Goal: Information Seeking & Learning: Learn about a topic

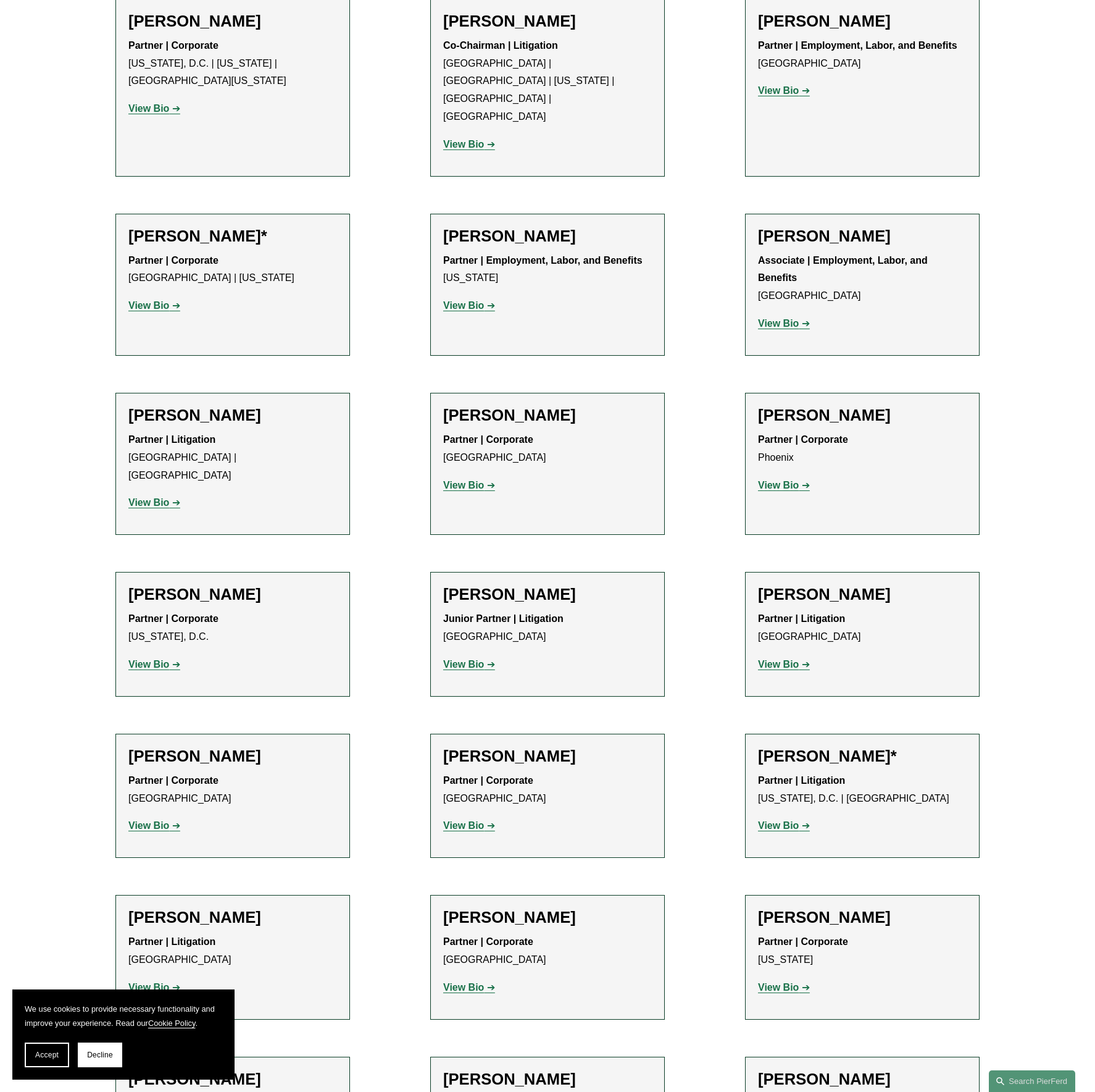
scroll to position [5311, 0]
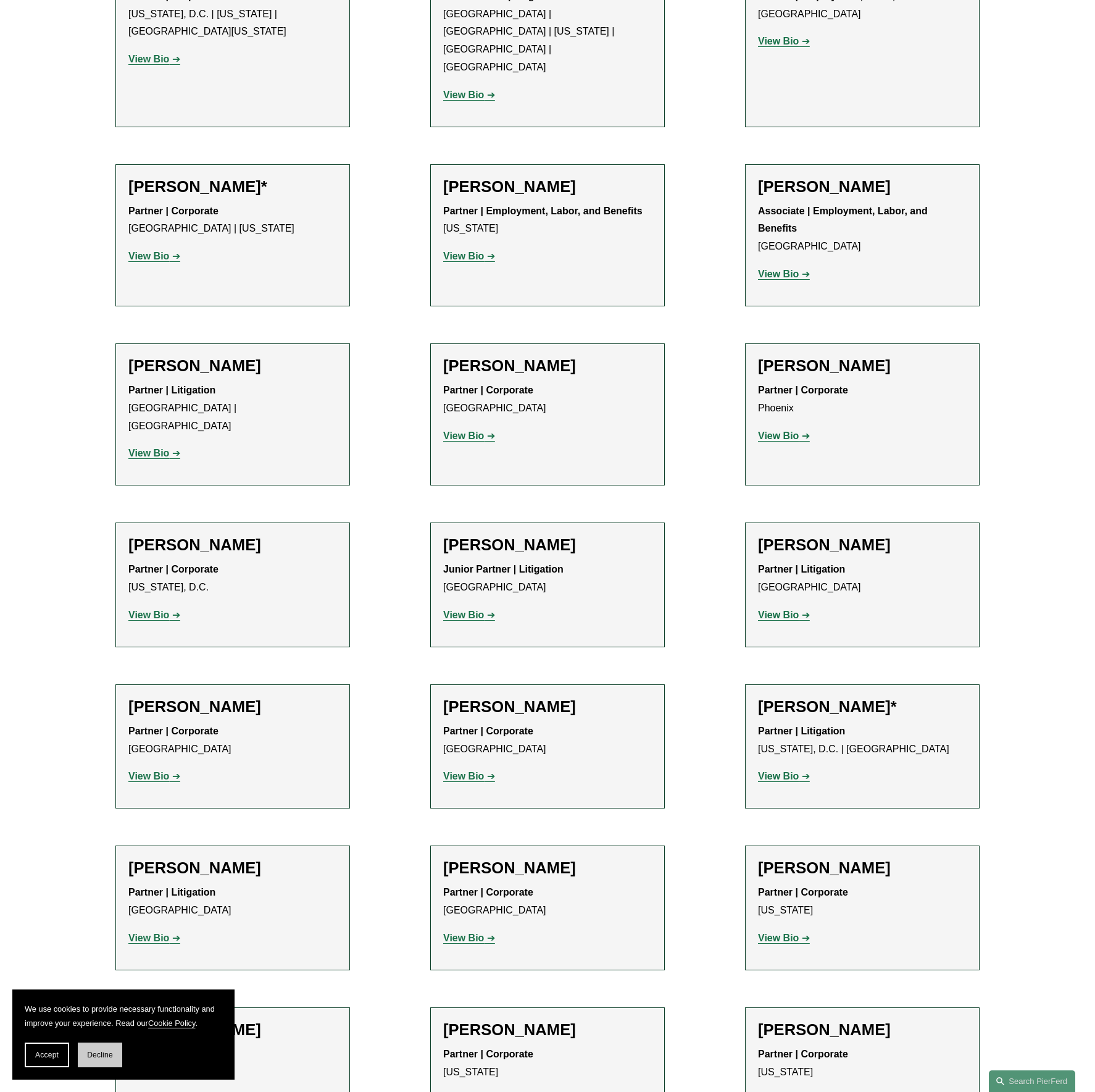
click at [95, 1049] on button "Decline" at bounding box center [100, 1054] width 44 height 24
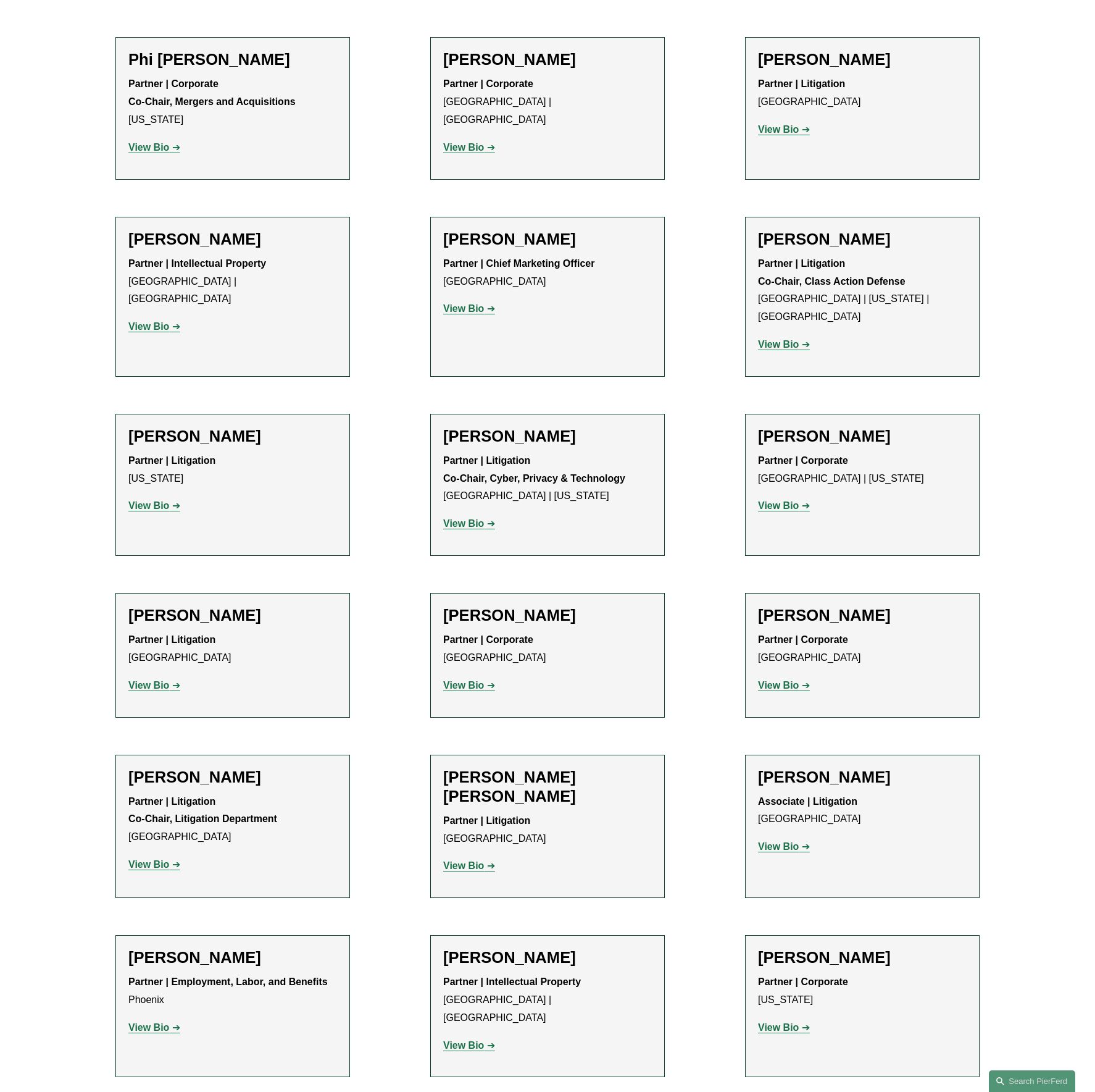
scroll to position [10807, 0]
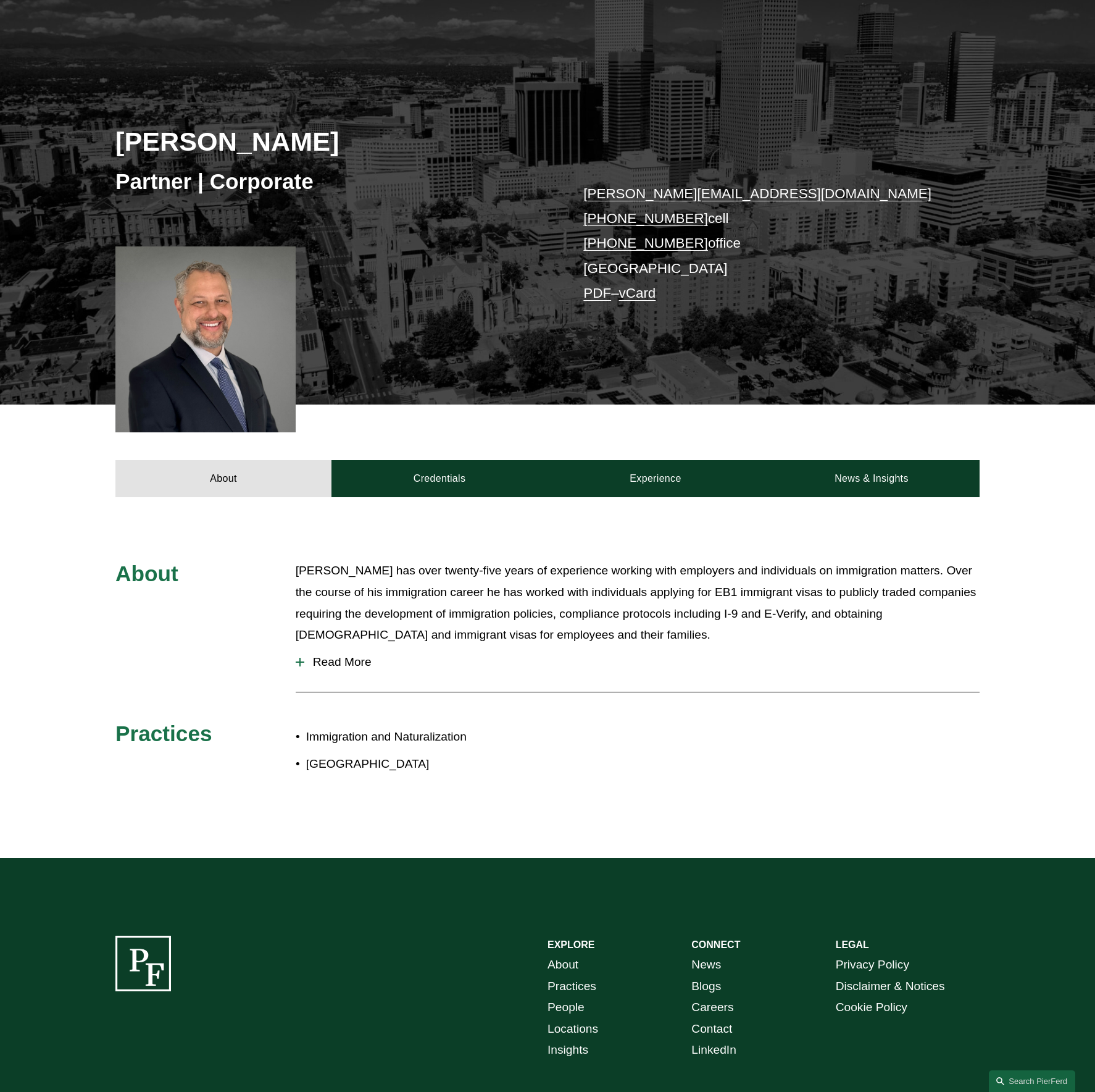
scroll to position [62, 0]
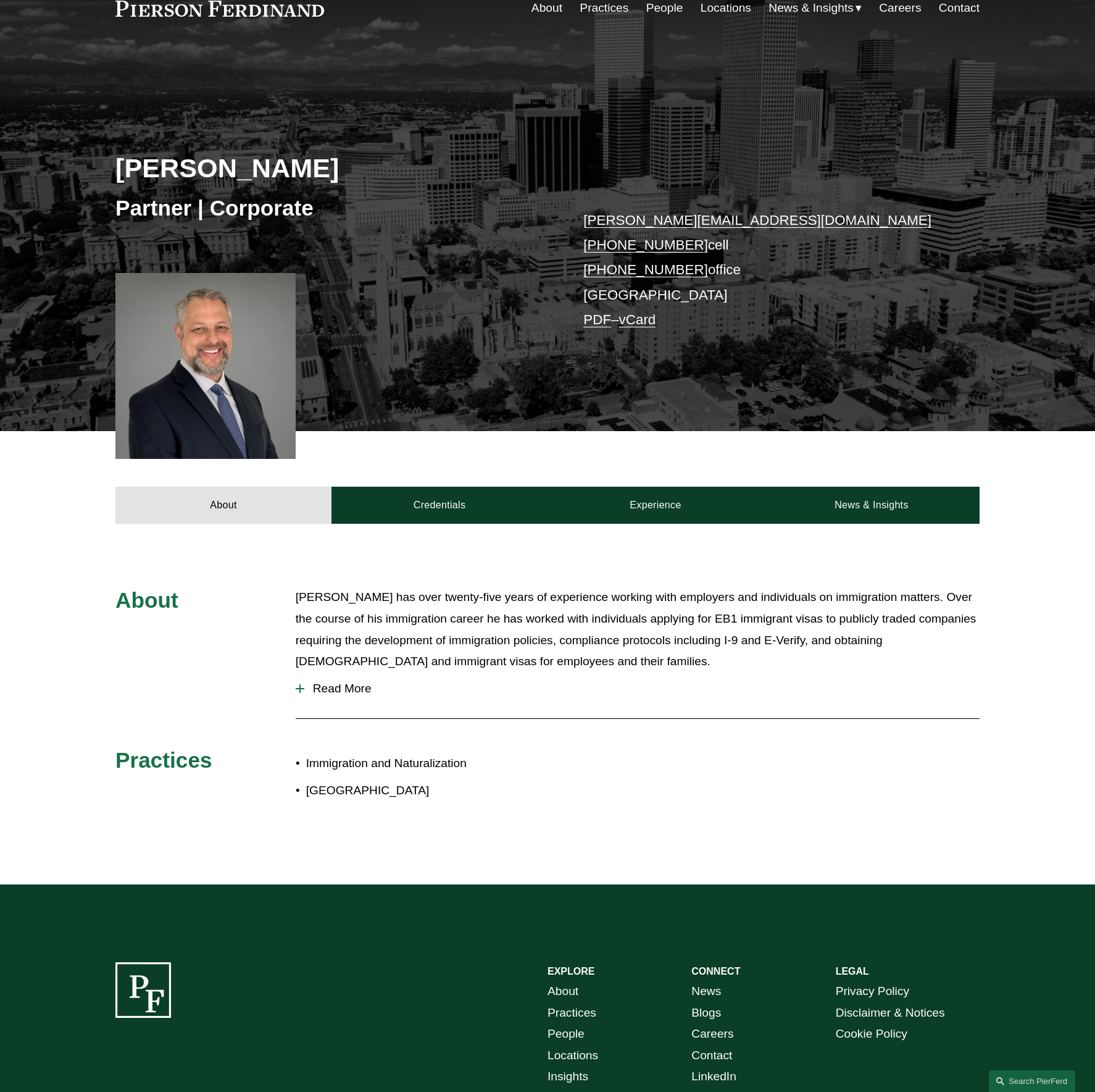
click at [297, 689] on div at bounding box center [300, 689] width 9 height 2
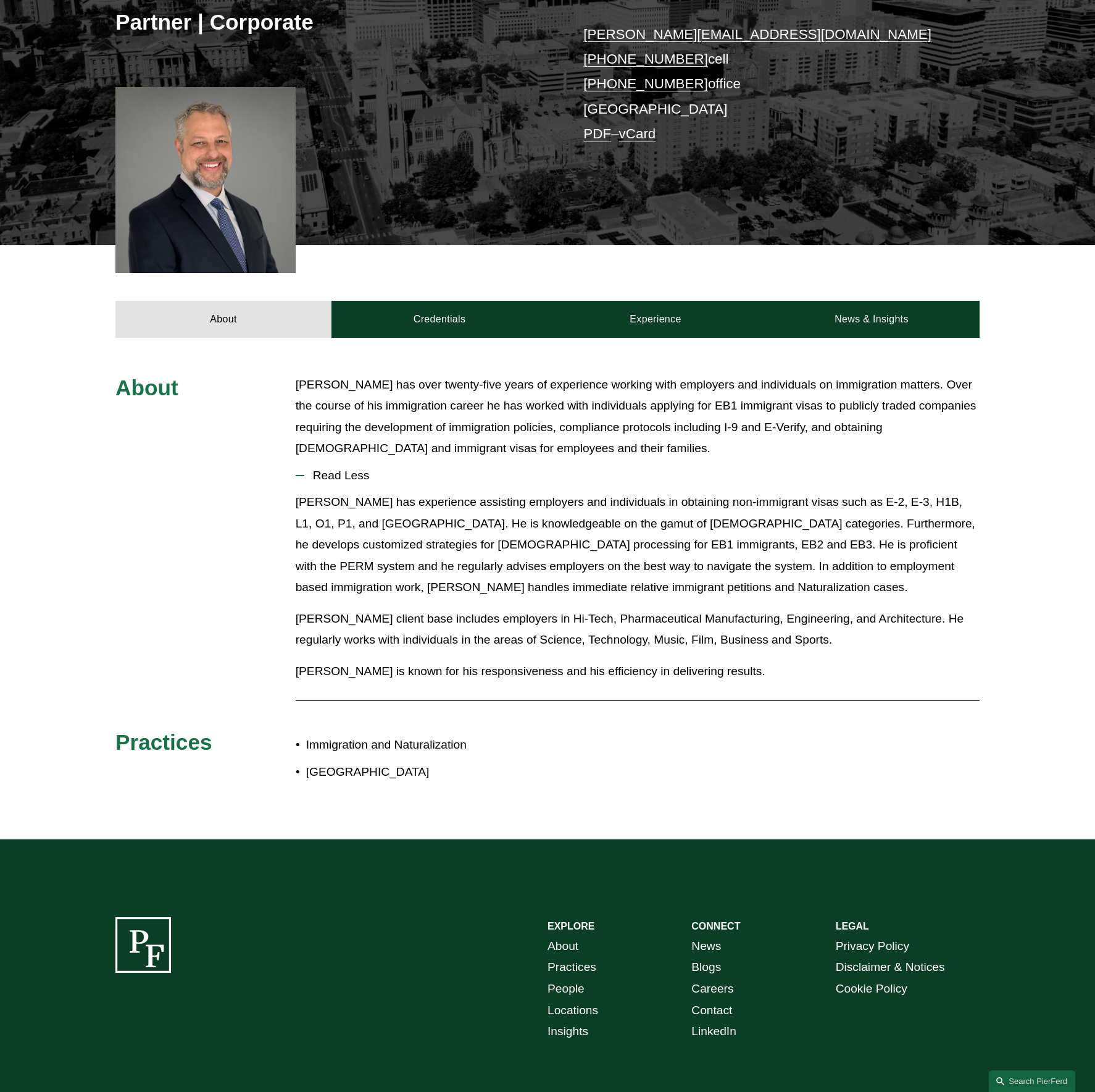
scroll to position [247, 0]
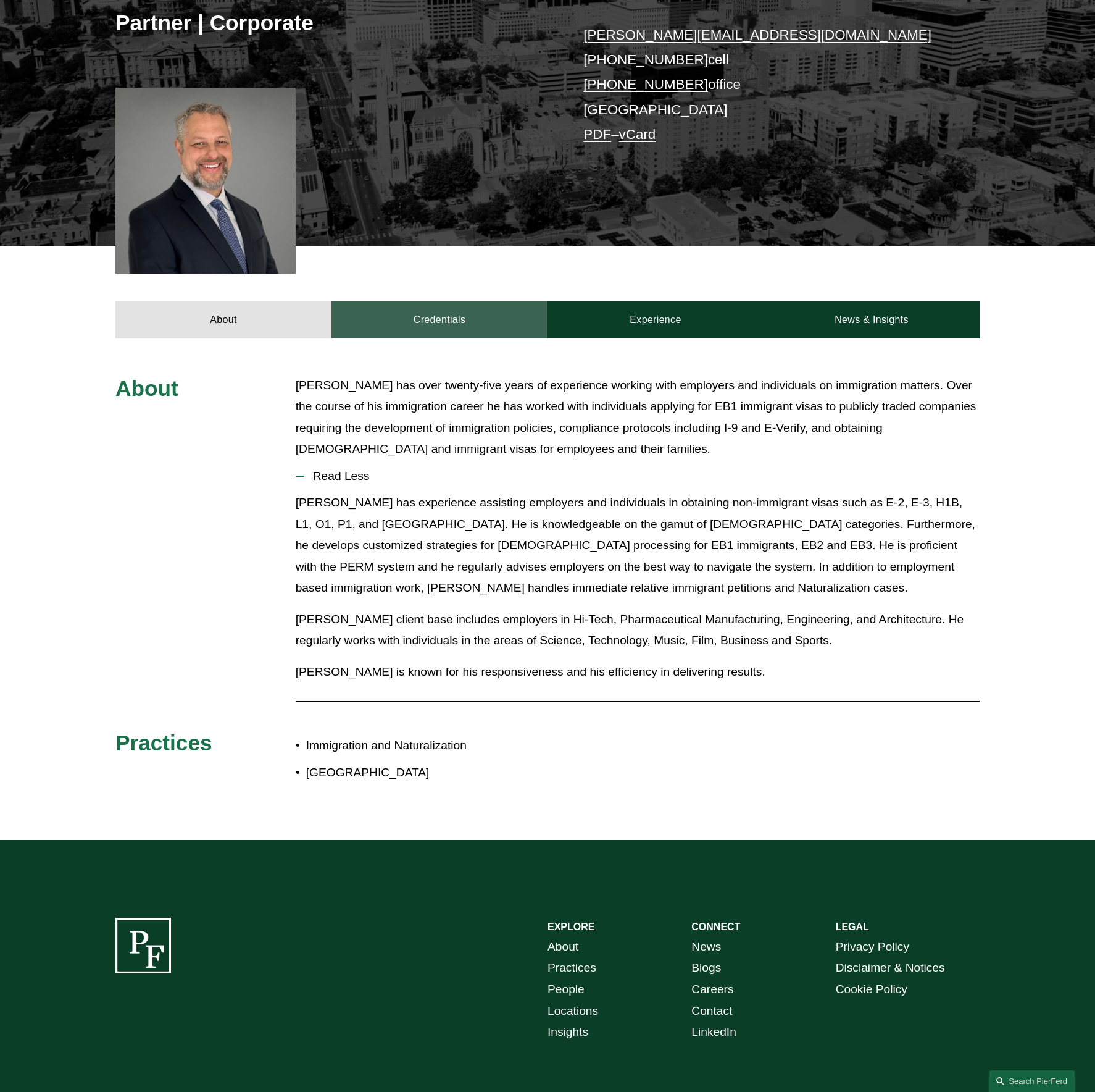
click at [439, 320] on link "Credentials" at bounding box center [439, 320] width 216 height 37
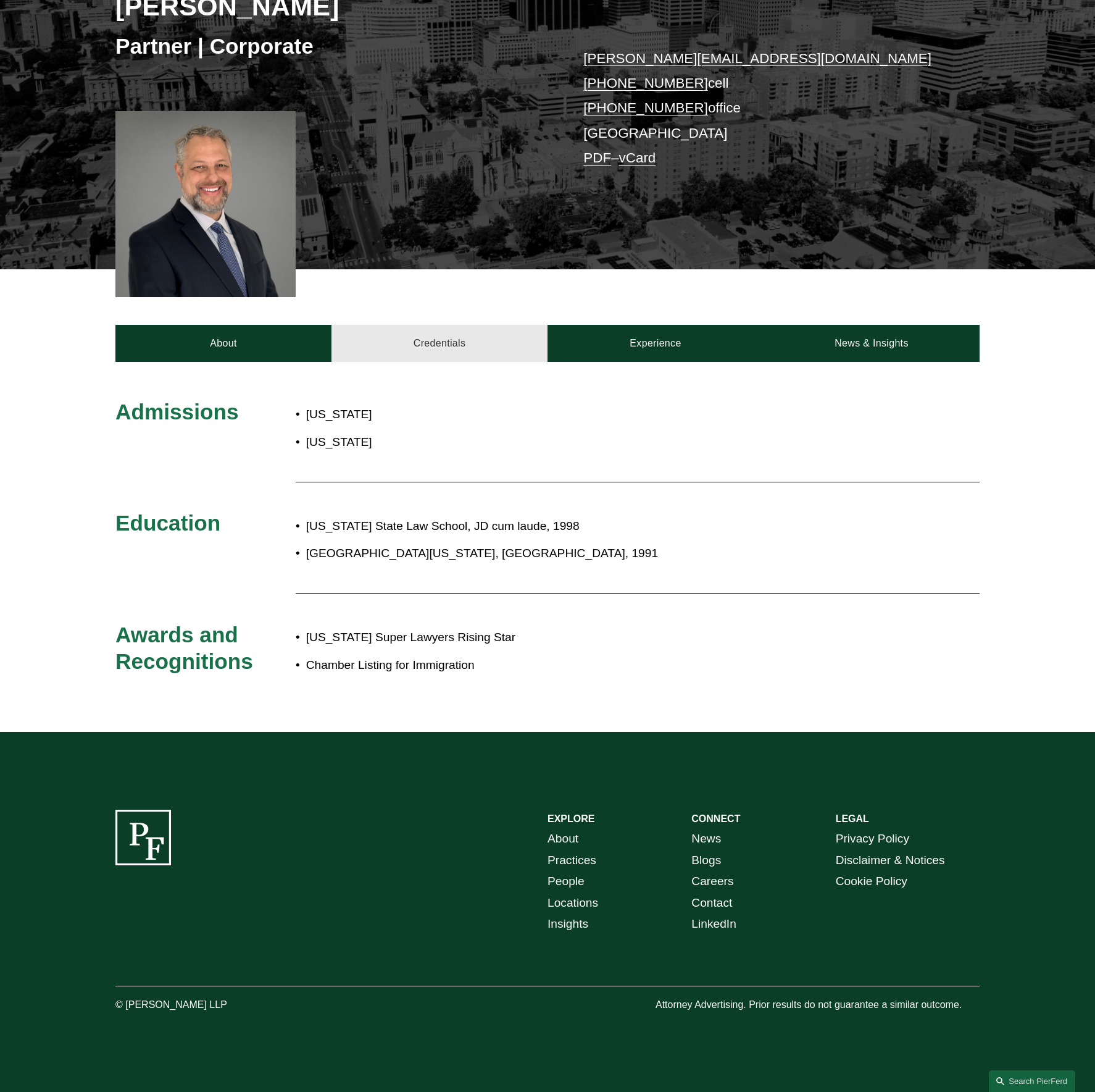
scroll to position [225, 0]
